Goal: Task Accomplishment & Management: Use online tool/utility

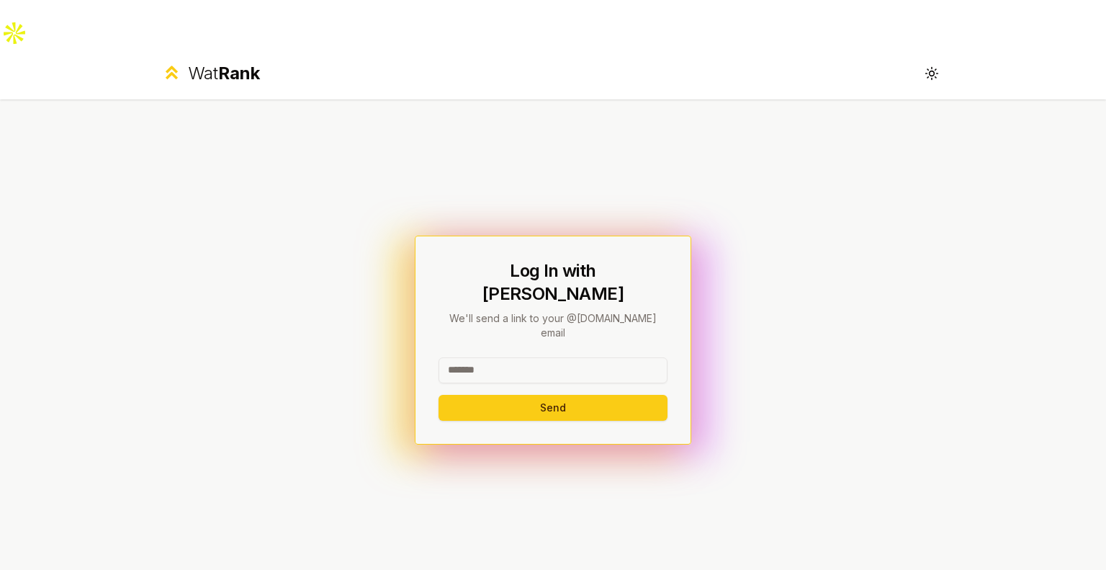
click at [547, 357] on input at bounding box center [552, 370] width 229 height 26
click at [438, 395] on button "Send" at bounding box center [552, 408] width 229 height 26
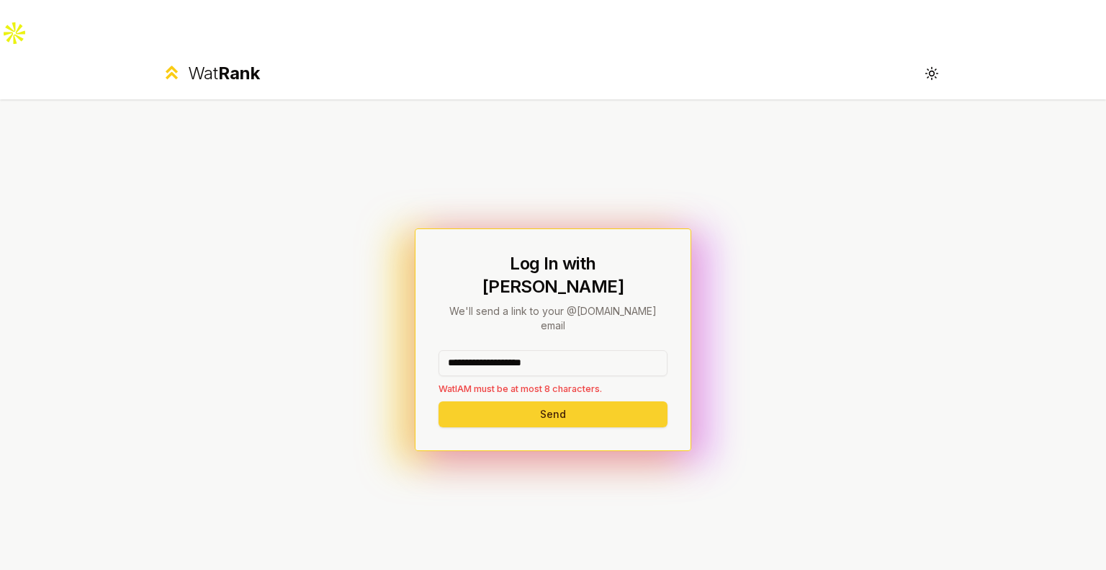
click at [552, 401] on button "Send" at bounding box center [552, 414] width 229 height 26
drag, startPoint x: 600, startPoint y: 294, endPoint x: 247, endPoint y: 285, distance: 352.9
click at [247, 285] on div "**********" at bounding box center [552, 339] width 829 height 480
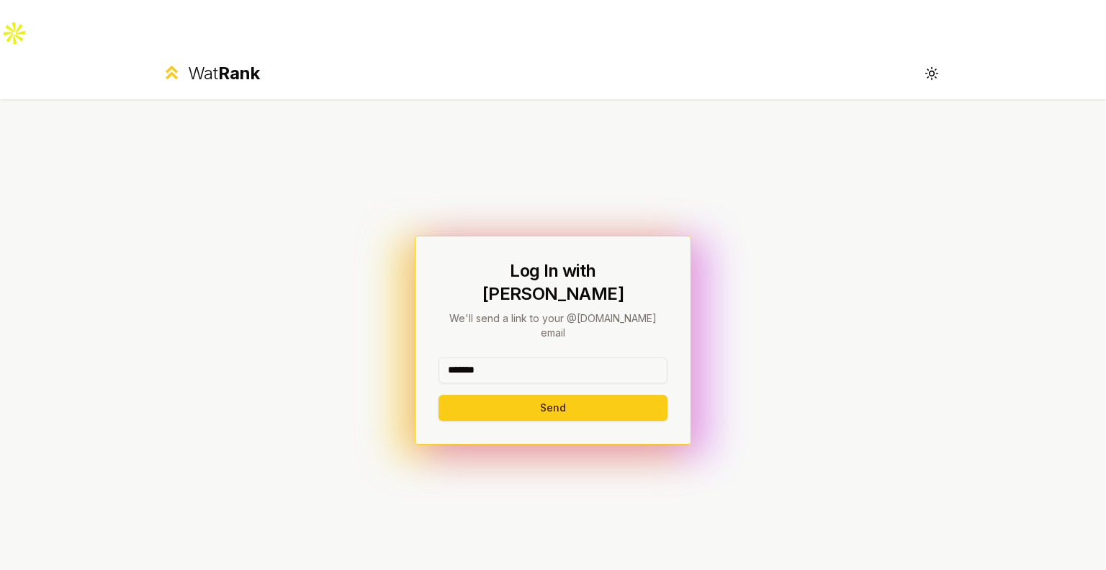
type input "*******"
click at [438, 395] on button "Send" at bounding box center [552, 408] width 229 height 26
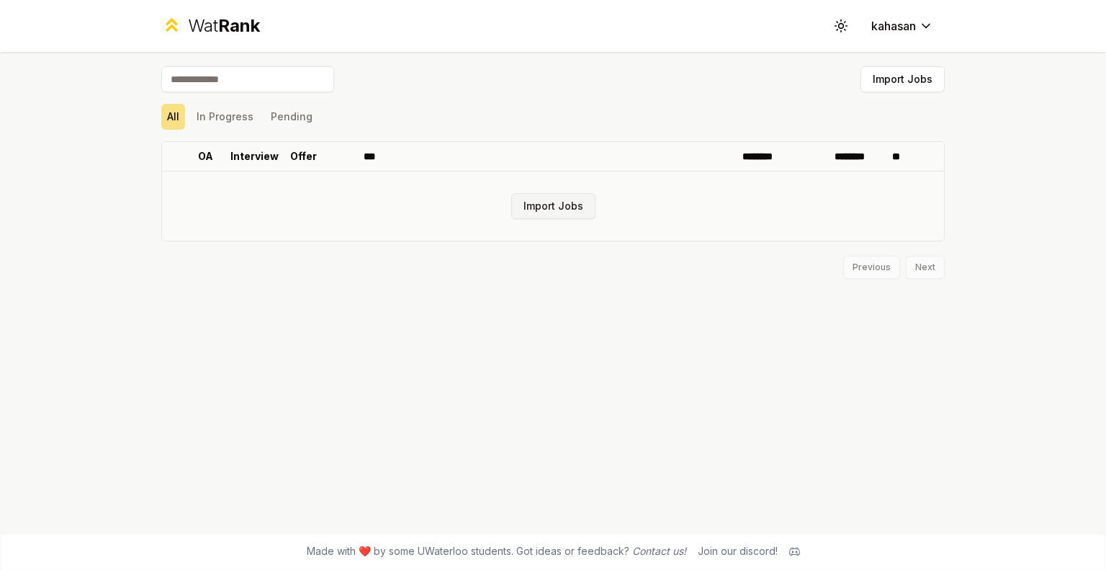
click at [556, 210] on button "Import Jobs" at bounding box center [553, 206] width 84 height 26
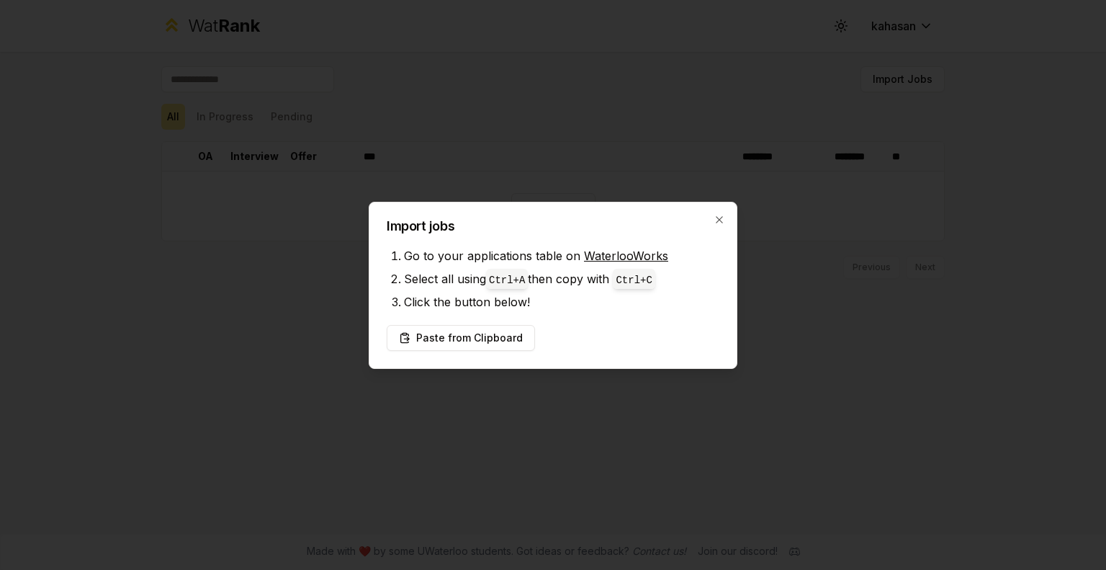
click at [708, 226] on h2 "Import jobs" at bounding box center [553, 226] width 333 height 13
click at [723, 221] on icon "button" at bounding box center [719, 220] width 12 height 12
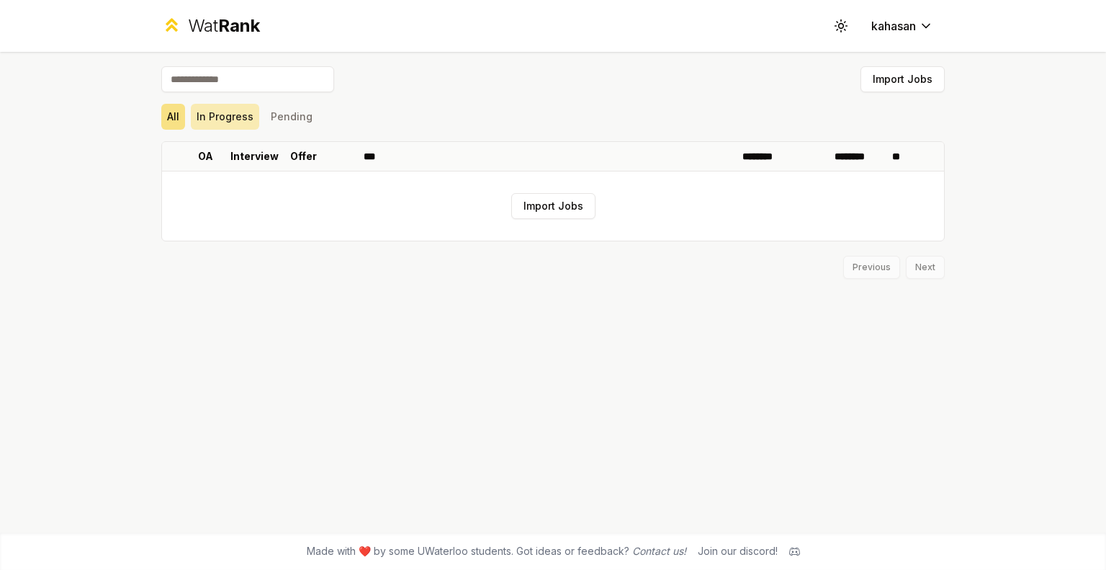
click at [213, 112] on button "In Progress" at bounding box center [225, 117] width 68 height 26
click at [294, 113] on button "Pending" at bounding box center [291, 117] width 53 height 26
click at [231, 71] on input at bounding box center [247, 79] width 173 height 26
type input "**********"
click at [176, 106] on button "All" at bounding box center [173, 117] width 24 height 26
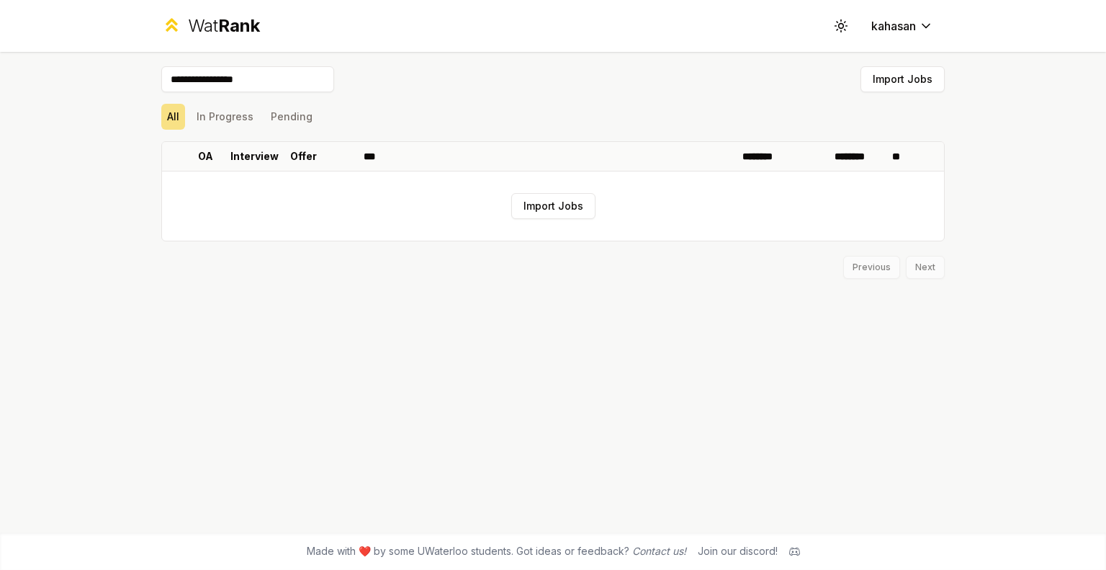
click at [273, 78] on input "**********" at bounding box center [247, 79] width 173 height 26
click at [552, 204] on button "Import Jobs" at bounding box center [553, 206] width 84 height 26
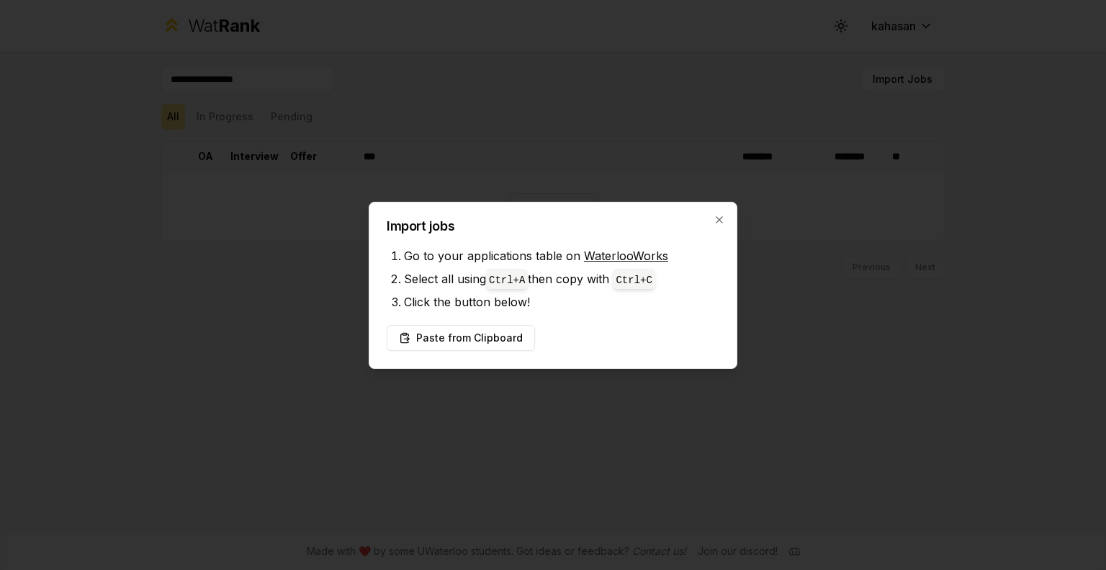
click at [584, 251] on link "WaterlooWorks" at bounding box center [626, 255] width 84 height 14
click at [483, 336] on button "Paste from Clipboard" at bounding box center [461, 338] width 148 height 26
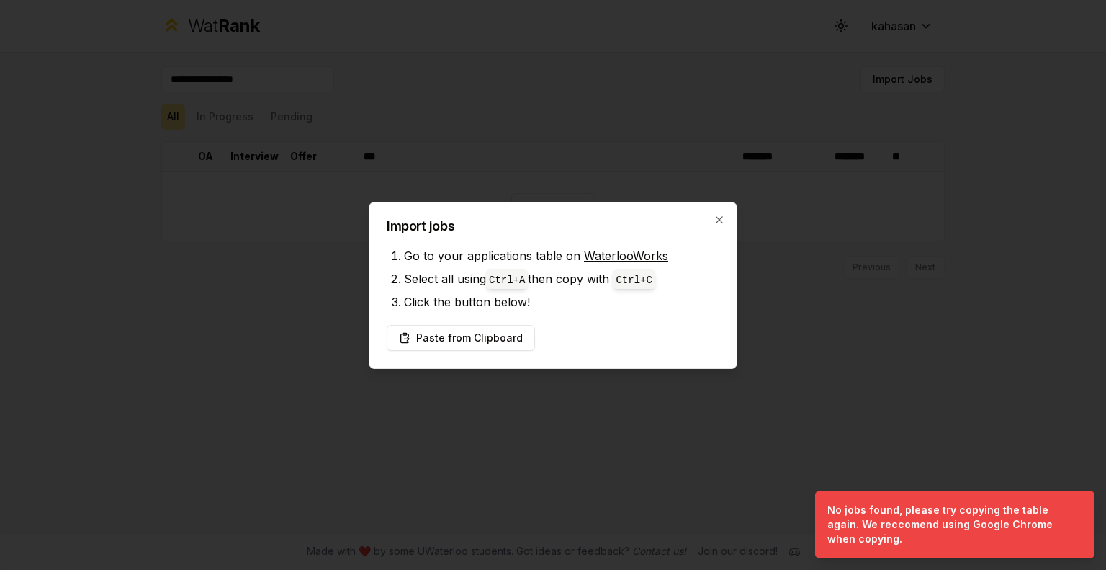
click at [717, 207] on div "Import jobs Go to your applications table on WaterlooWorks Select all using Ctr…" at bounding box center [553, 285] width 369 height 167
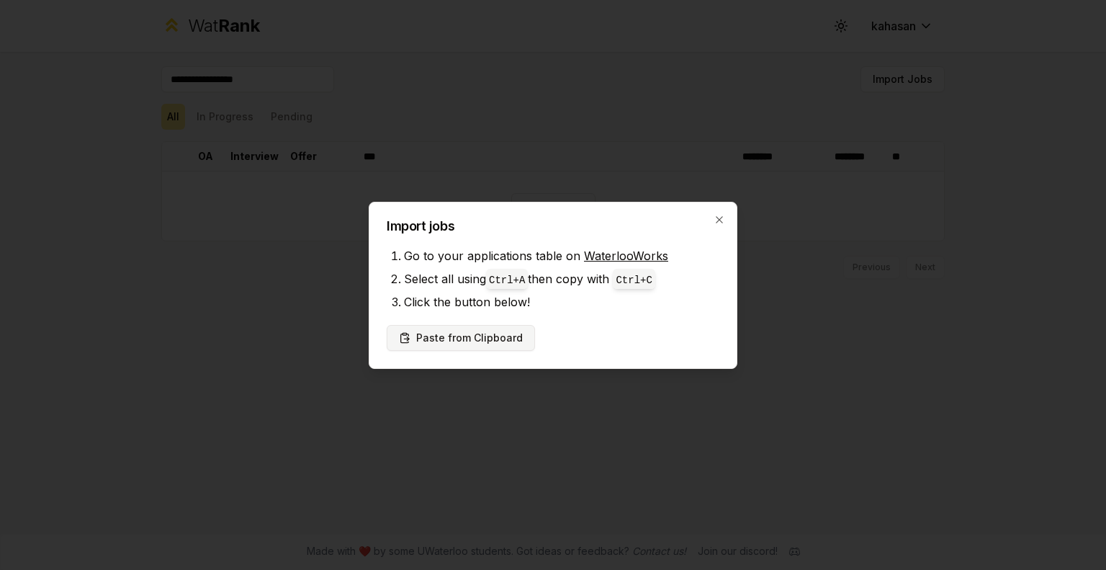
click at [471, 338] on button "Paste from Clipboard" at bounding box center [461, 338] width 148 height 26
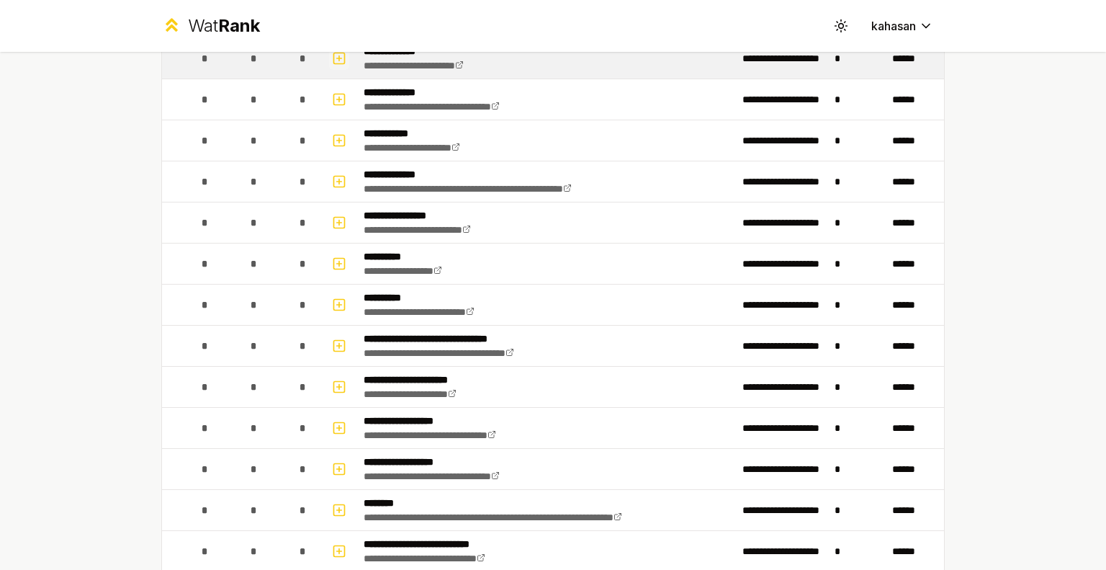
scroll to position [144, 0]
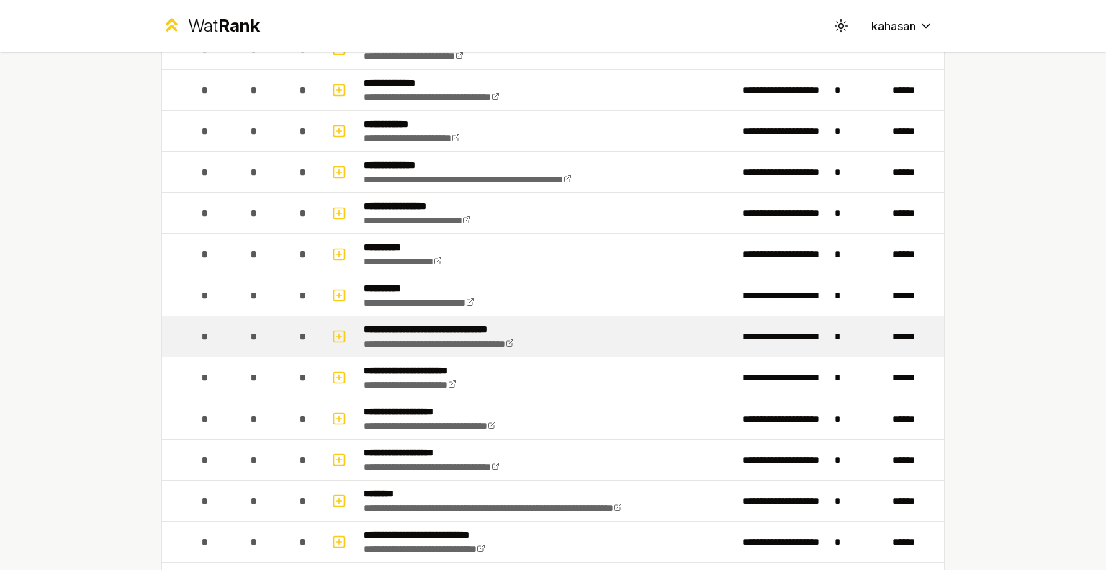
click at [399, 330] on p "**********" at bounding box center [466, 329] width 204 height 14
click at [337, 336] on icon "button" at bounding box center [339, 336] width 5 height 0
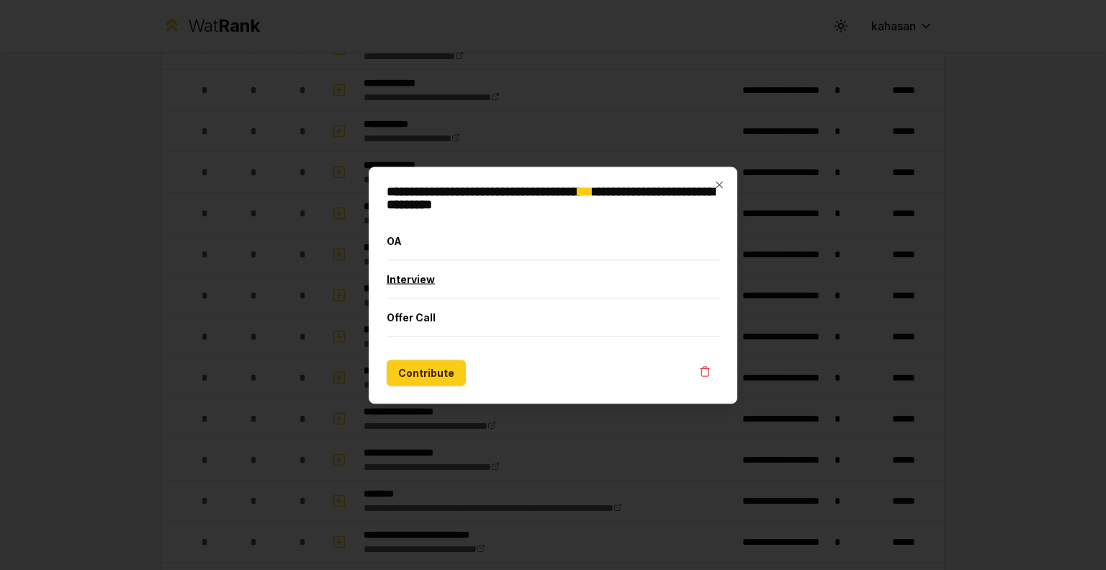
click at [418, 279] on button "Interview" at bounding box center [553, 278] width 333 height 37
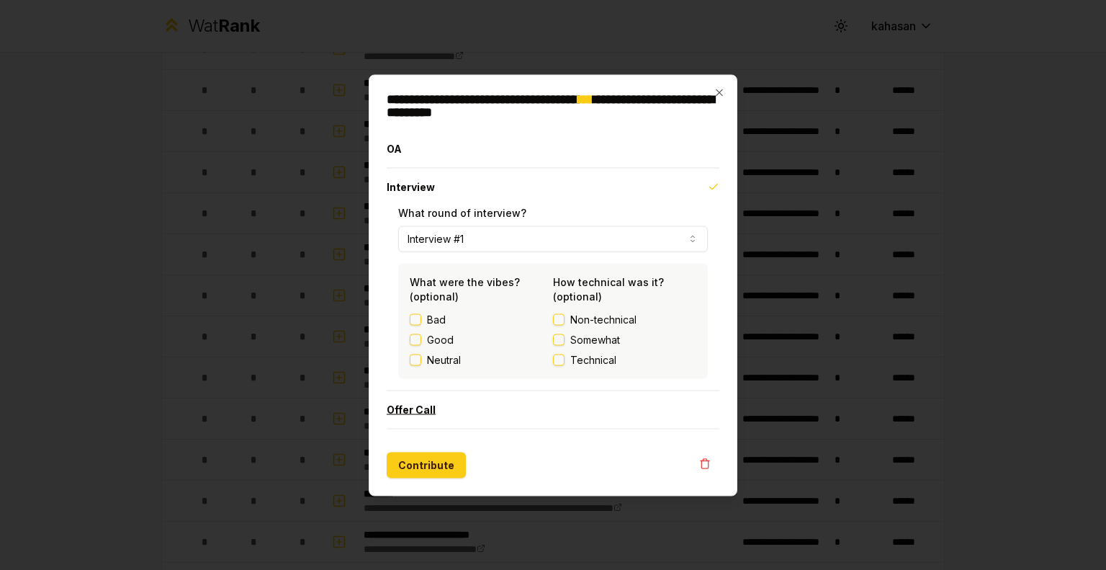
click at [457, 397] on button "Offer Call" at bounding box center [553, 408] width 333 height 37
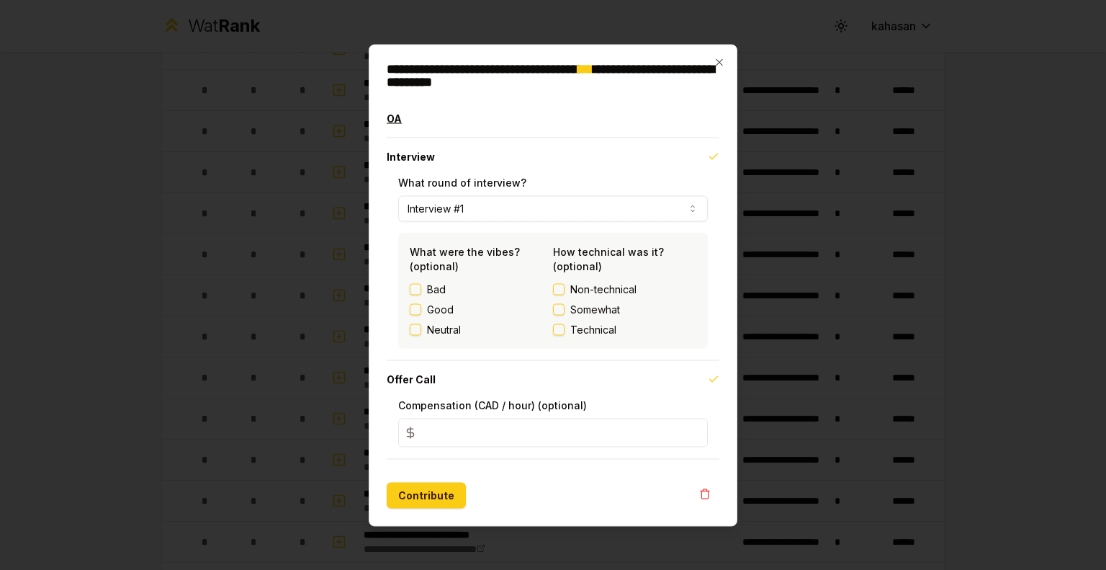
click at [417, 119] on button "OA" at bounding box center [553, 117] width 333 height 37
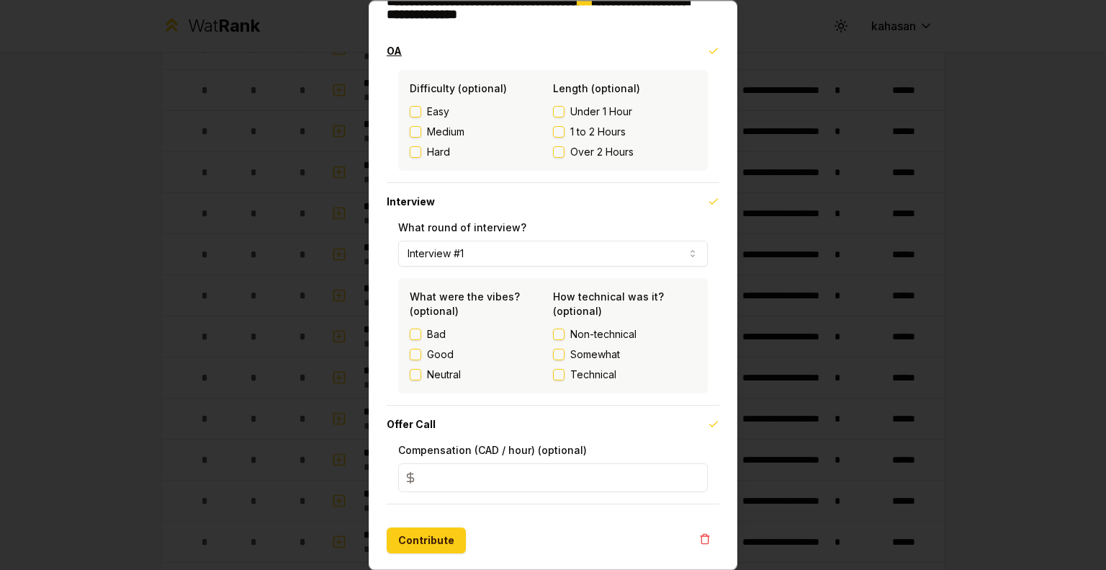
scroll to position [0, 0]
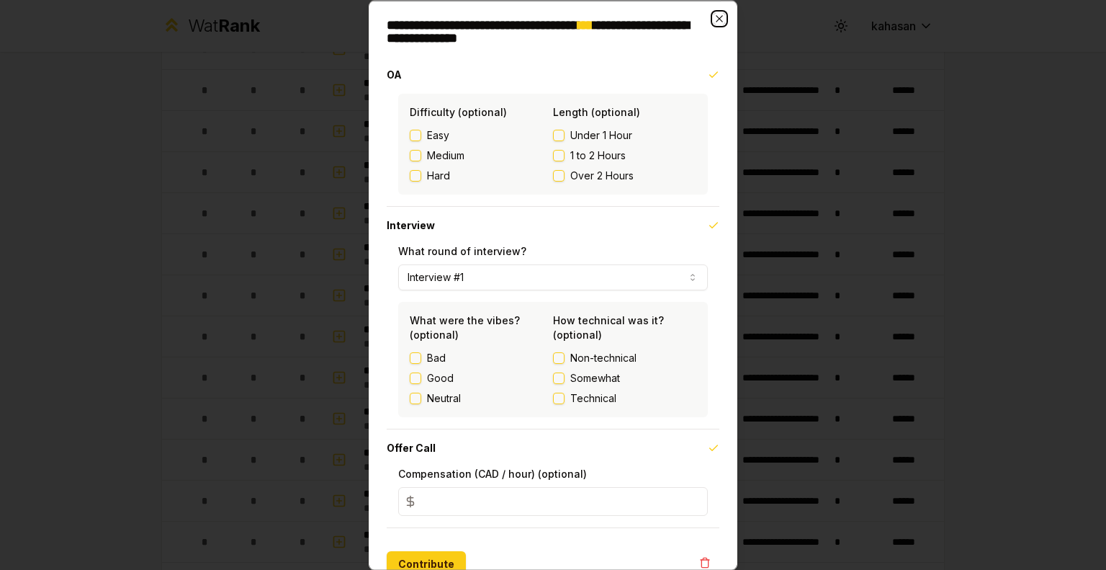
click at [713, 15] on icon "button" at bounding box center [719, 18] width 12 height 12
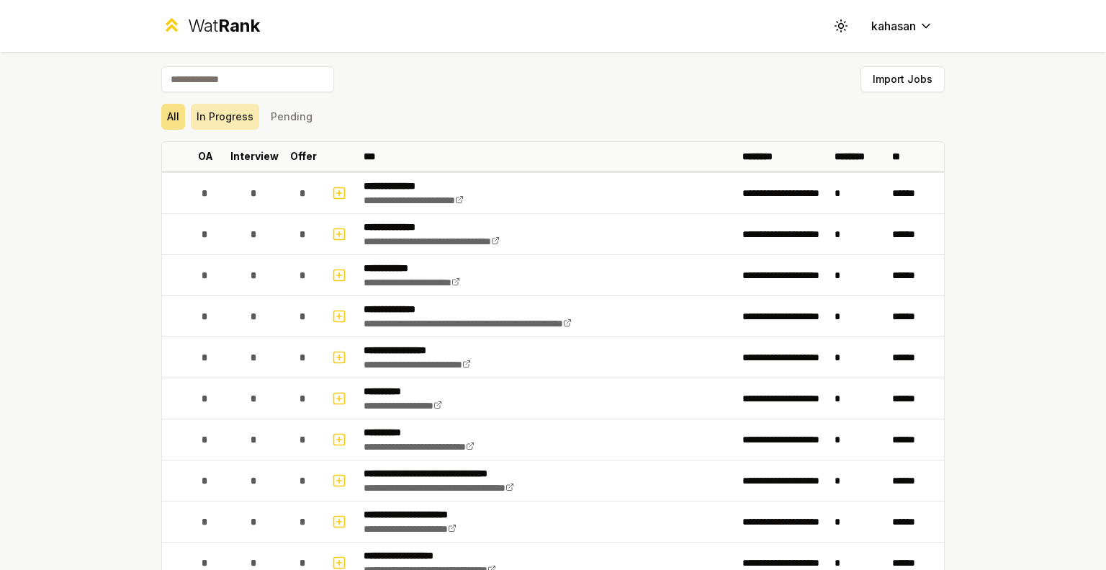
click at [231, 112] on button "In Progress" at bounding box center [225, 117] width 68 height 26
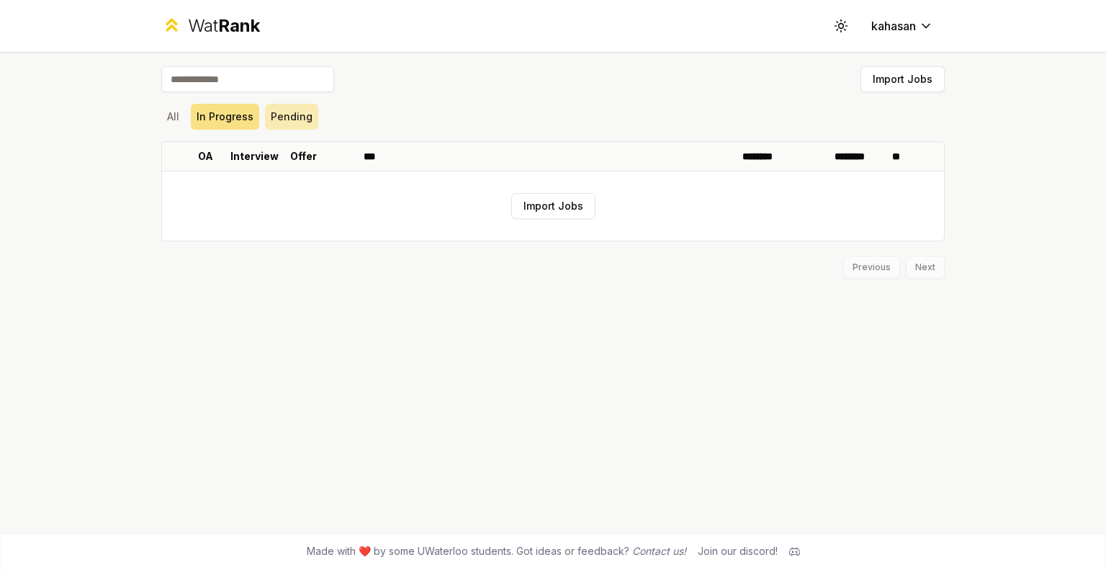
click at [286, 114] on button "Pending" at bounding box center [291, 117] width 53 height 26
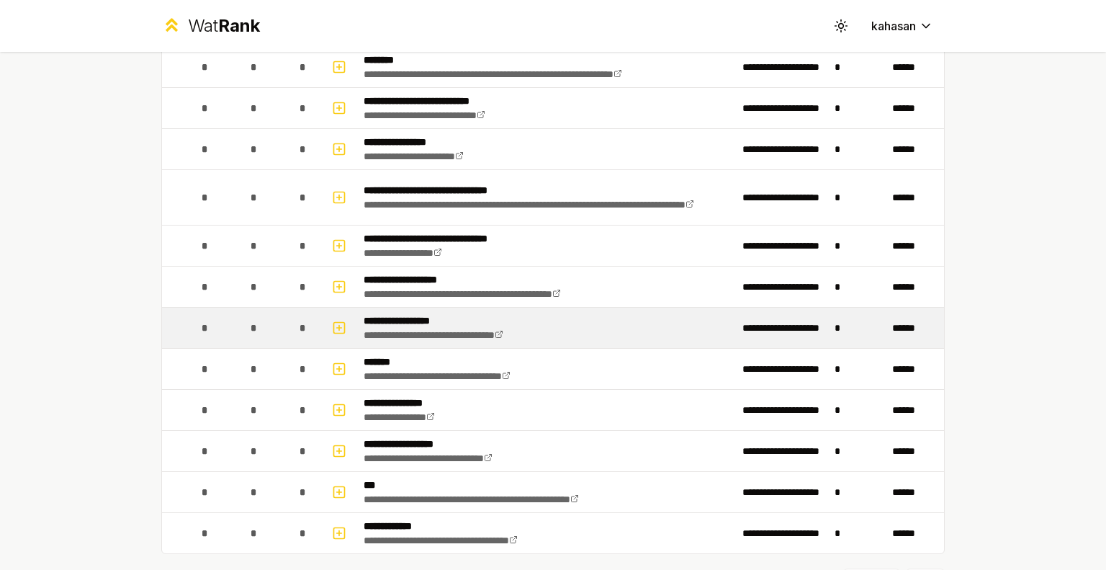
scroll to position [647, 0]
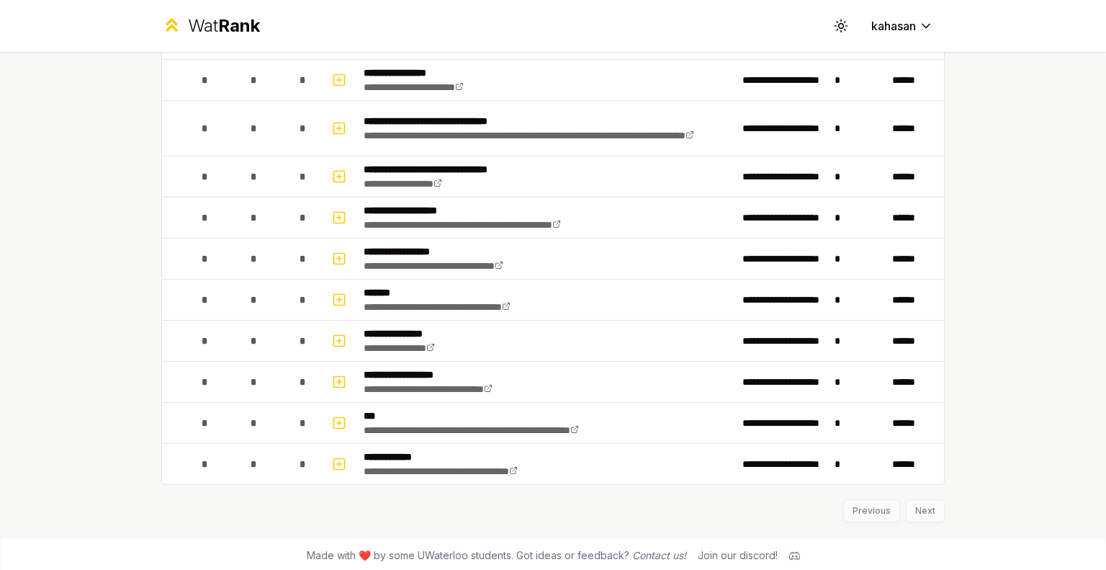
click at [939, 498] on div "Previous Next" at bounding box center [552, 503] width 783 height 37
click at [913, 505] on div "Previous Next" at bounding box center [552, 503] width 783 height 37
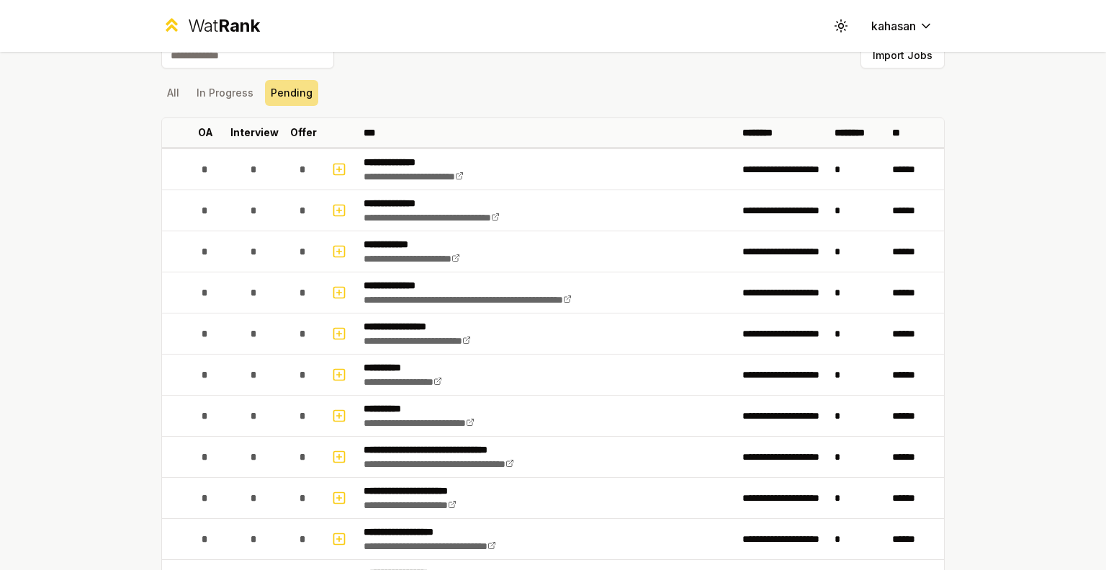
scroll to position [0, 0]
